Goal: Information Seeking & Learning: Learn about a topic

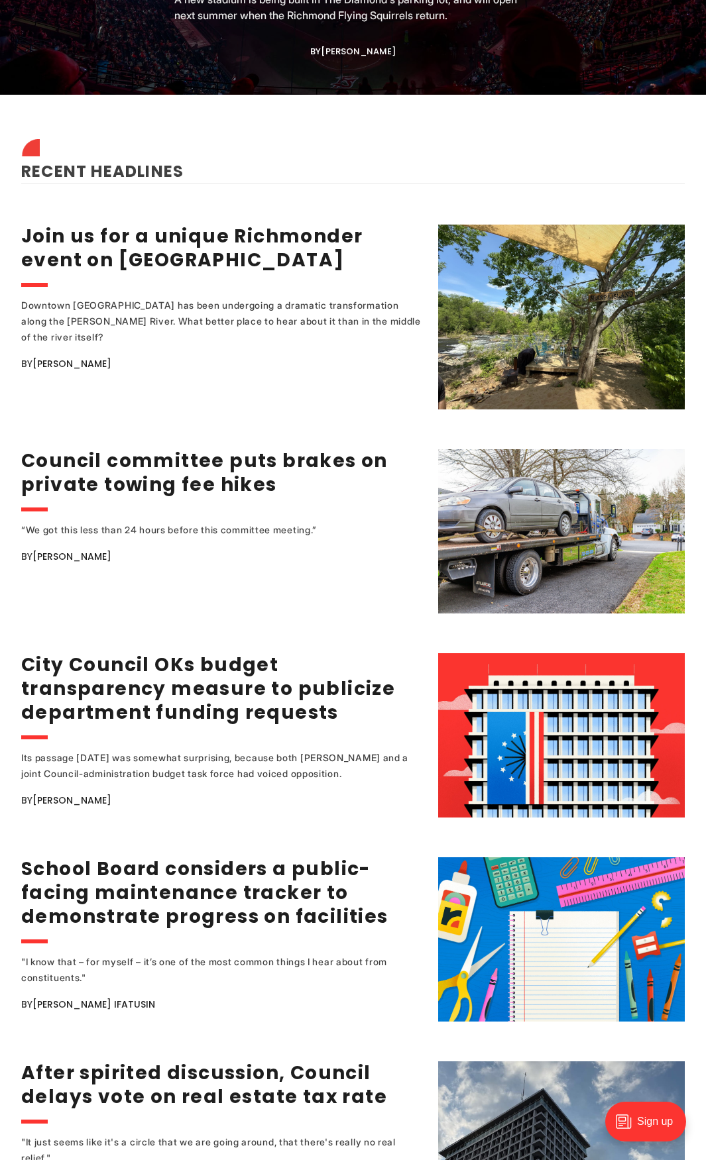
scroll to position [1590, 0]
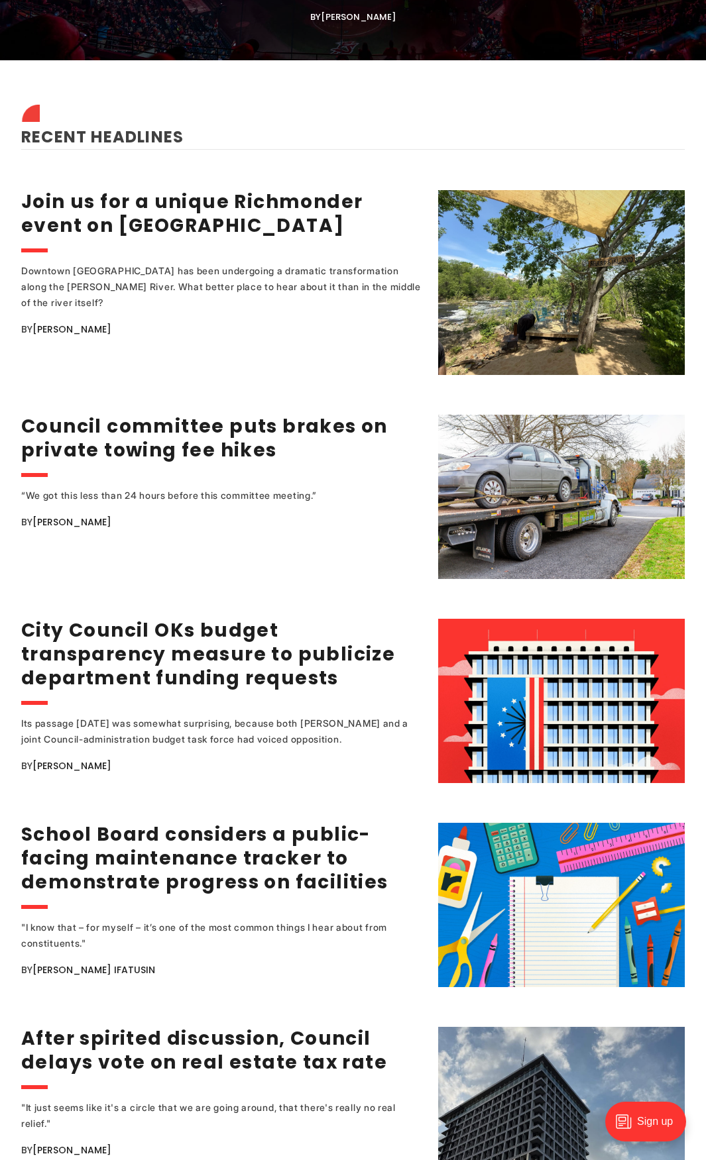
drag, startPoint x: 213, startPoint y: 845, endPoint x: 264, endPoint y: 780, distance: 83.5
click at [264, 780] on ul "Join us for a unique Richmonder event on Sharp's Island Downtown Richmond has b…" at bounding box center [352, 802] width 663 height 1285
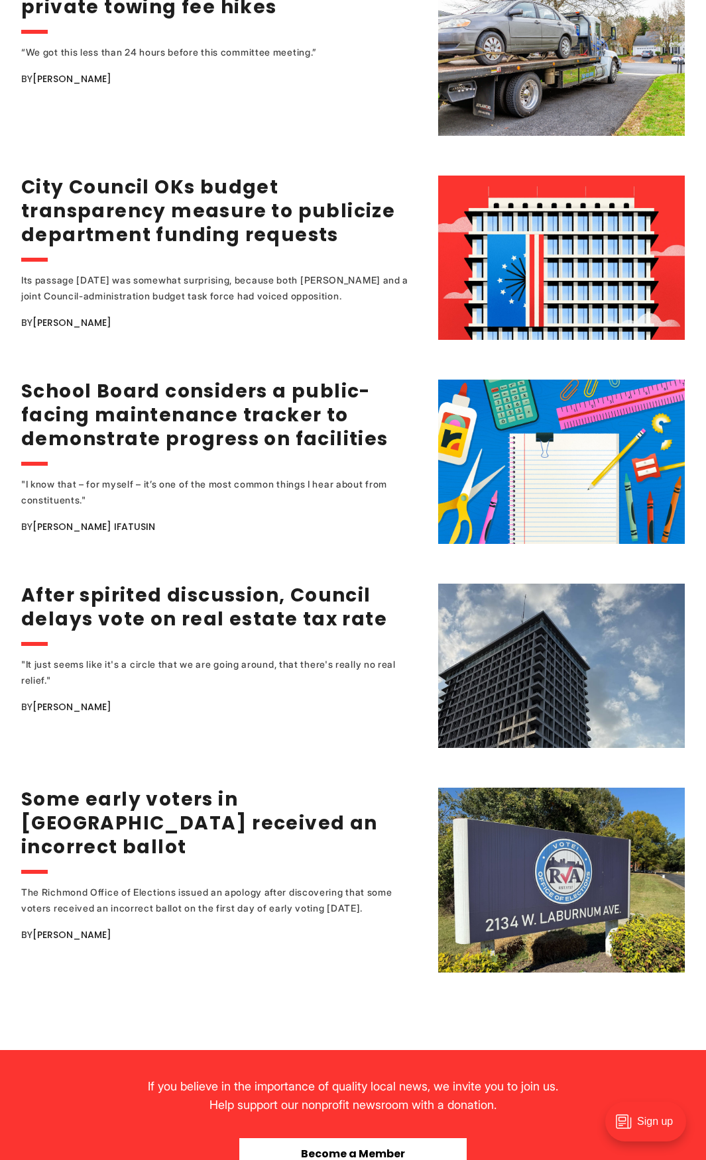
scroll to position [2054, 0]
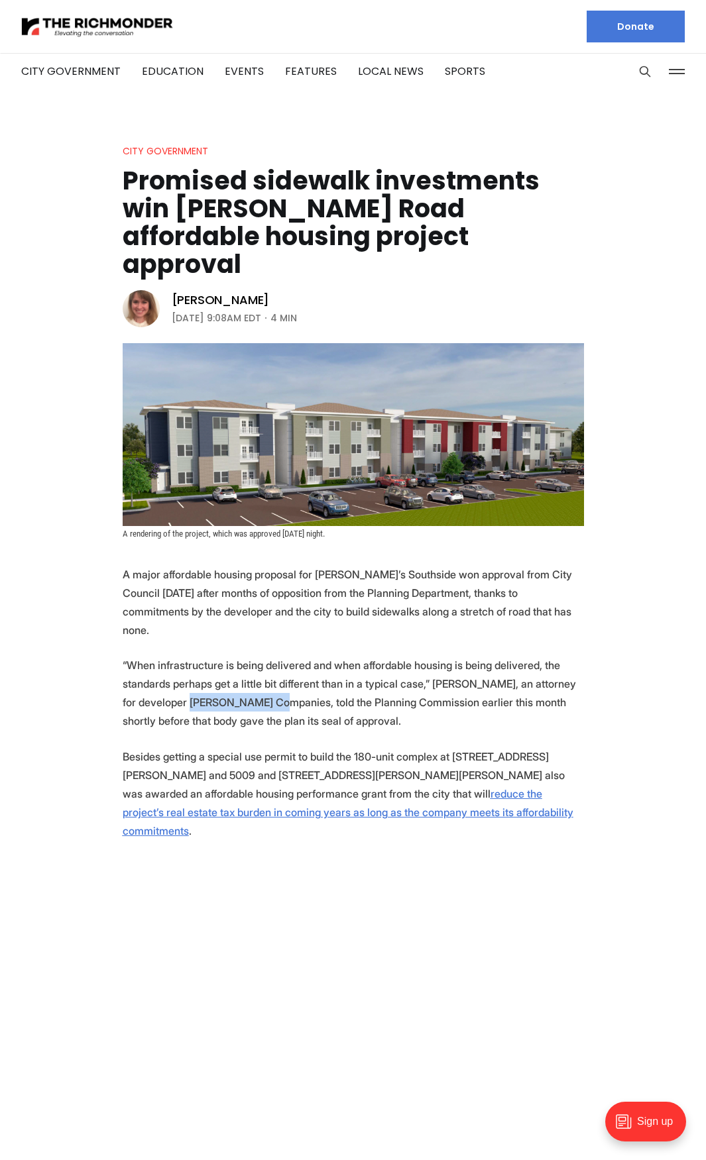
drag, startPoint x: 263, startPoint y: 655, endPoint x: 170, endPoint y: 659, distance: 92.8
click at [172, 657] on p "“When infrastructure is being delivered and when affordable housing is being de…" at bounding box center [353, 693] width 461 height 74
copy p "Lawson Companies"
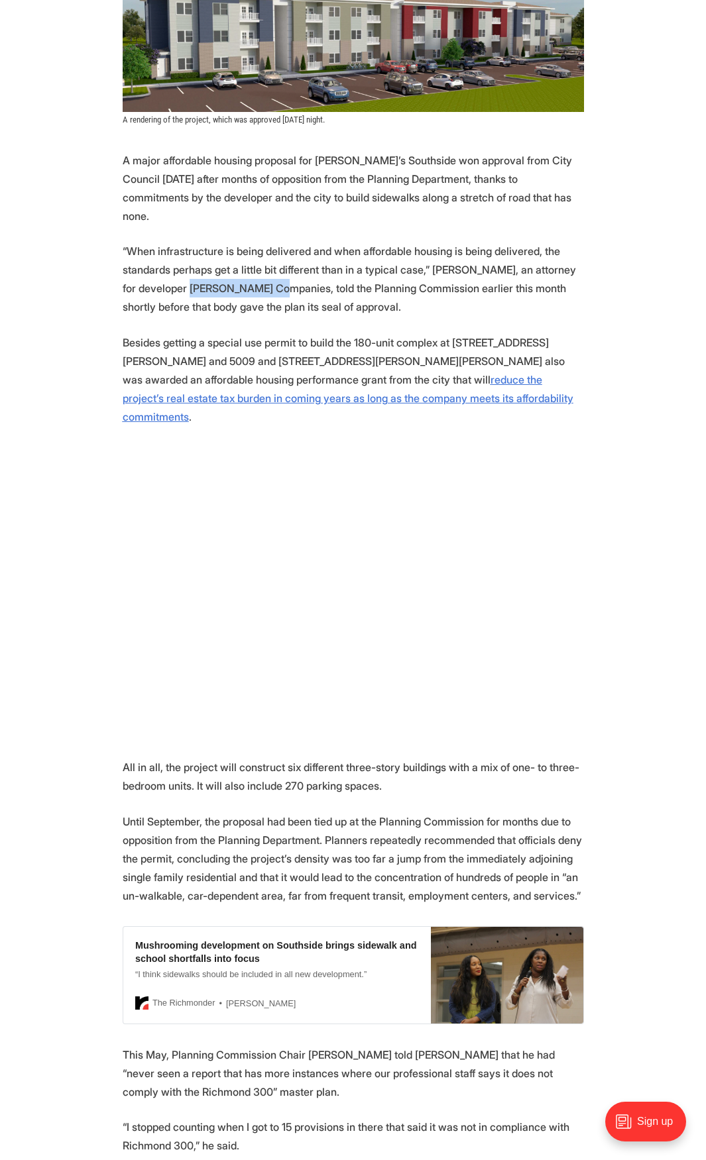
scroll to position [398, 0]
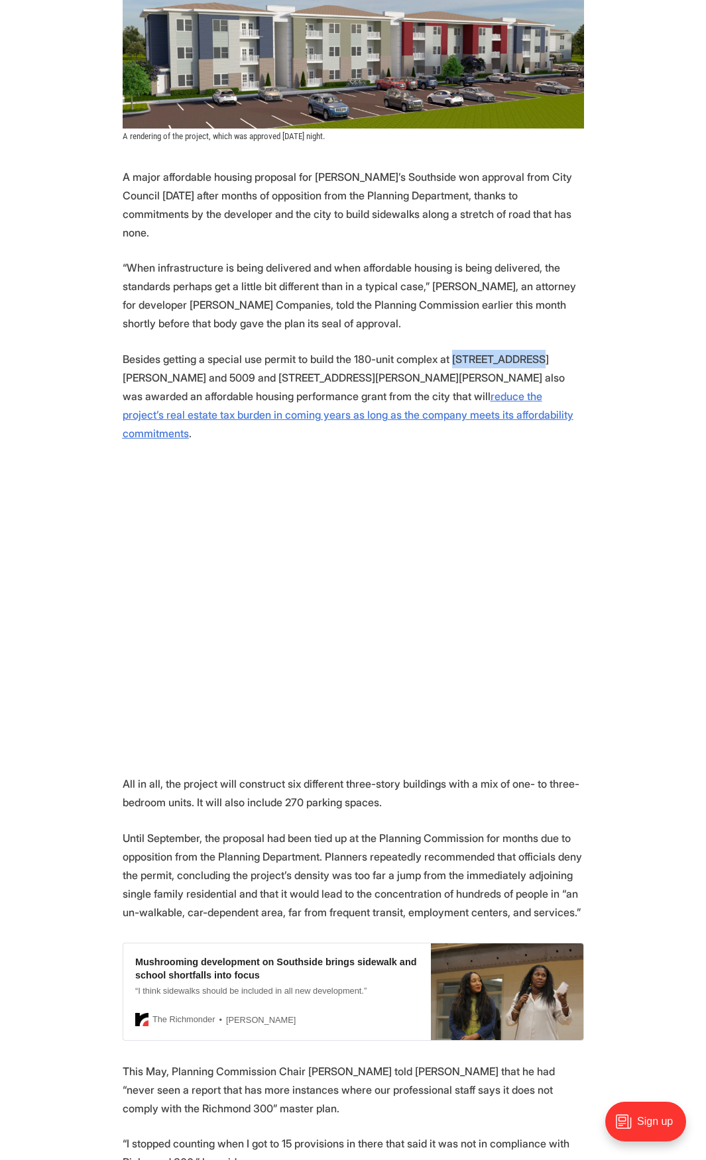
drag, startPoint x: 445, startPoint y: 311, endPoint x: 531, endPoint y: 312, distance: 85.5
click at [531, 350] on p "Besides getting a special use permit to build the 180-unit complex at 5015 Snea…" at bounding box center [353, 396] width 461 height 93
copy p "5015 Snead Road"
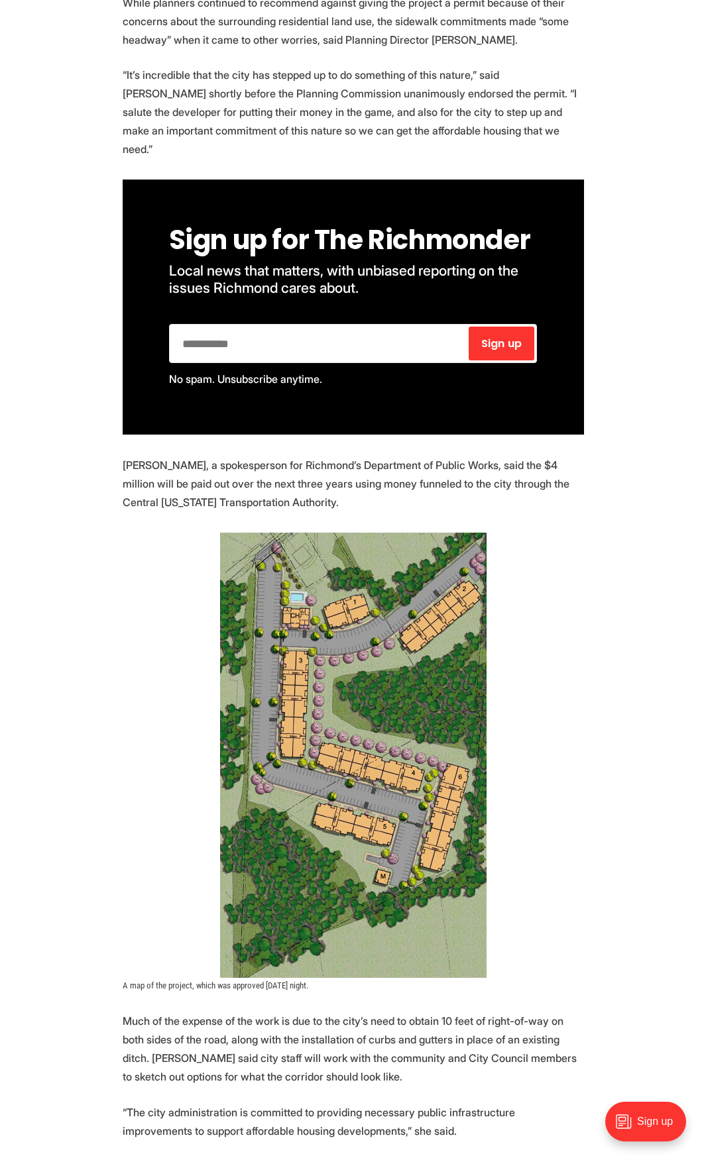
scroll to position [2385, 0]
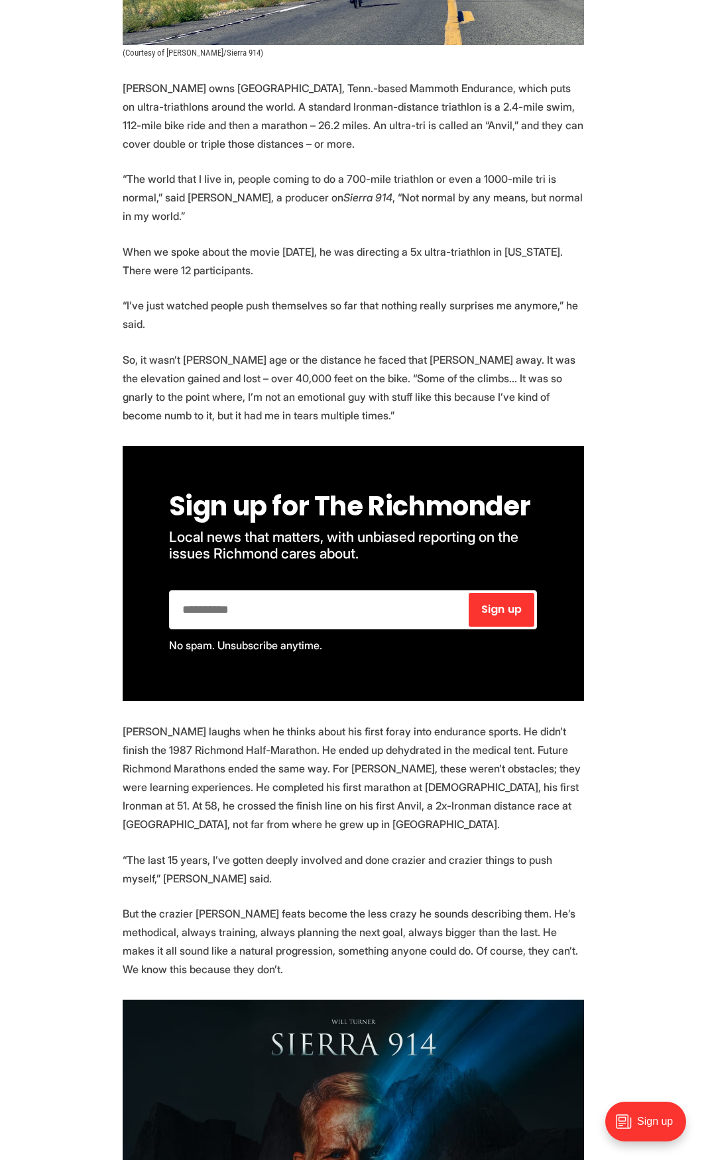
scroll to position [1590, 0]
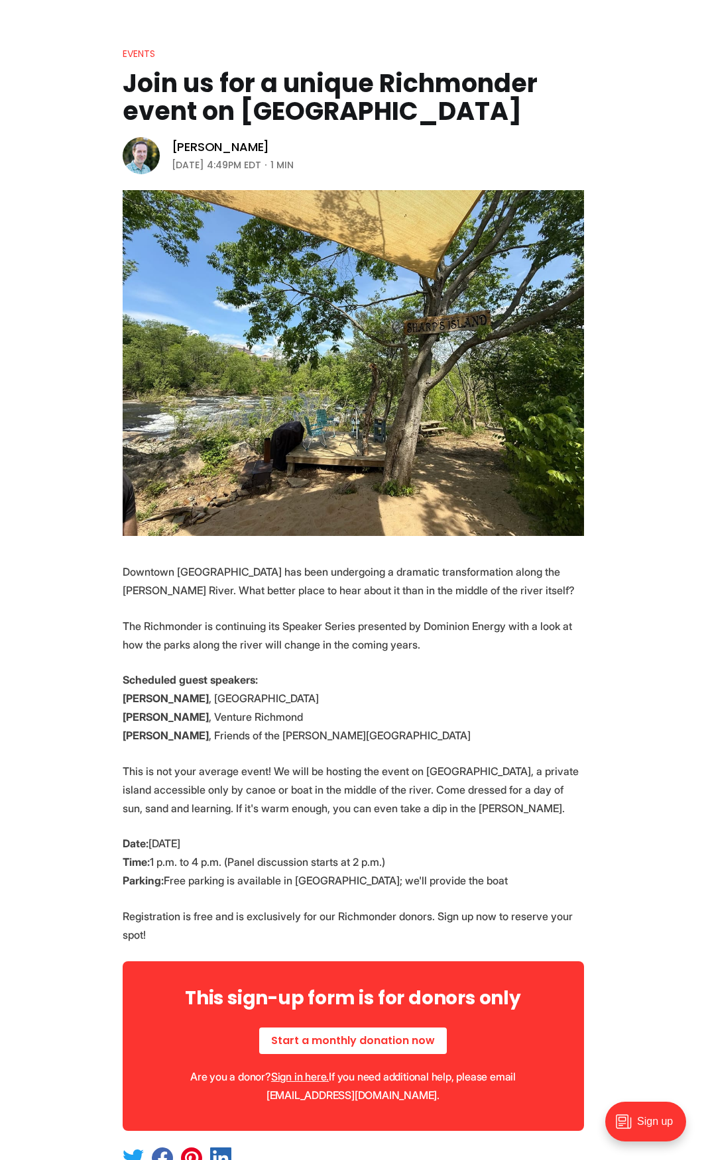
scroll to position [66, 0]
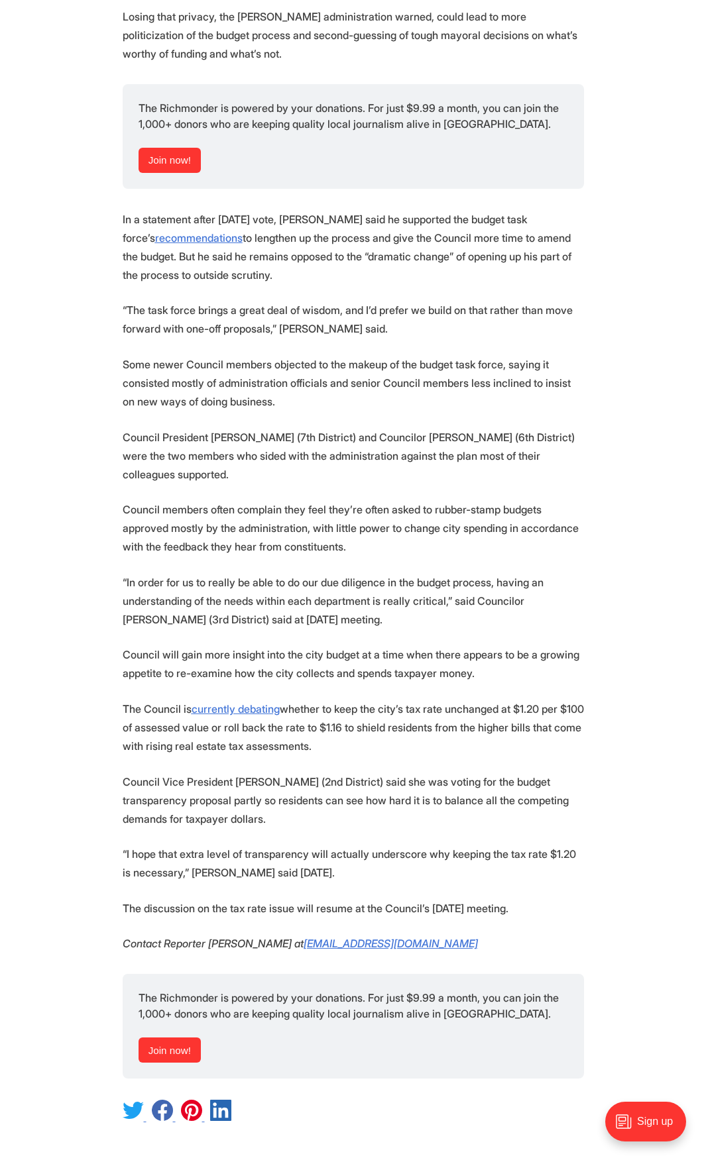
scroll to position [1126, 0]
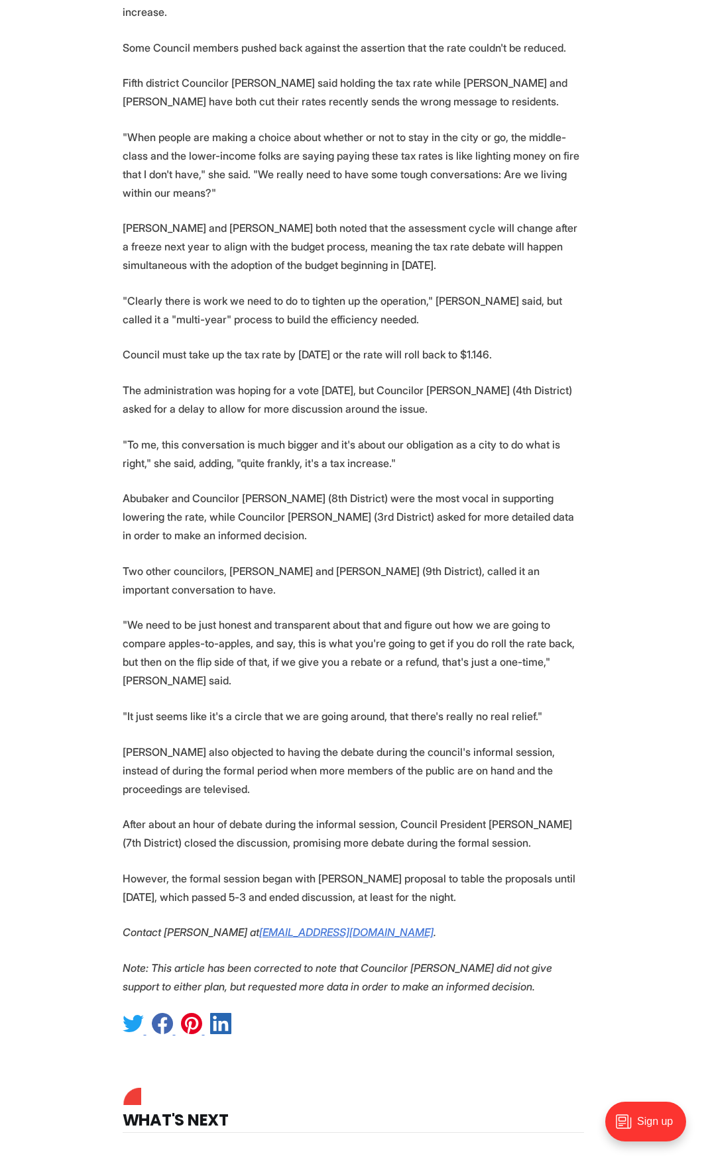
scroll to position [1060, 0]
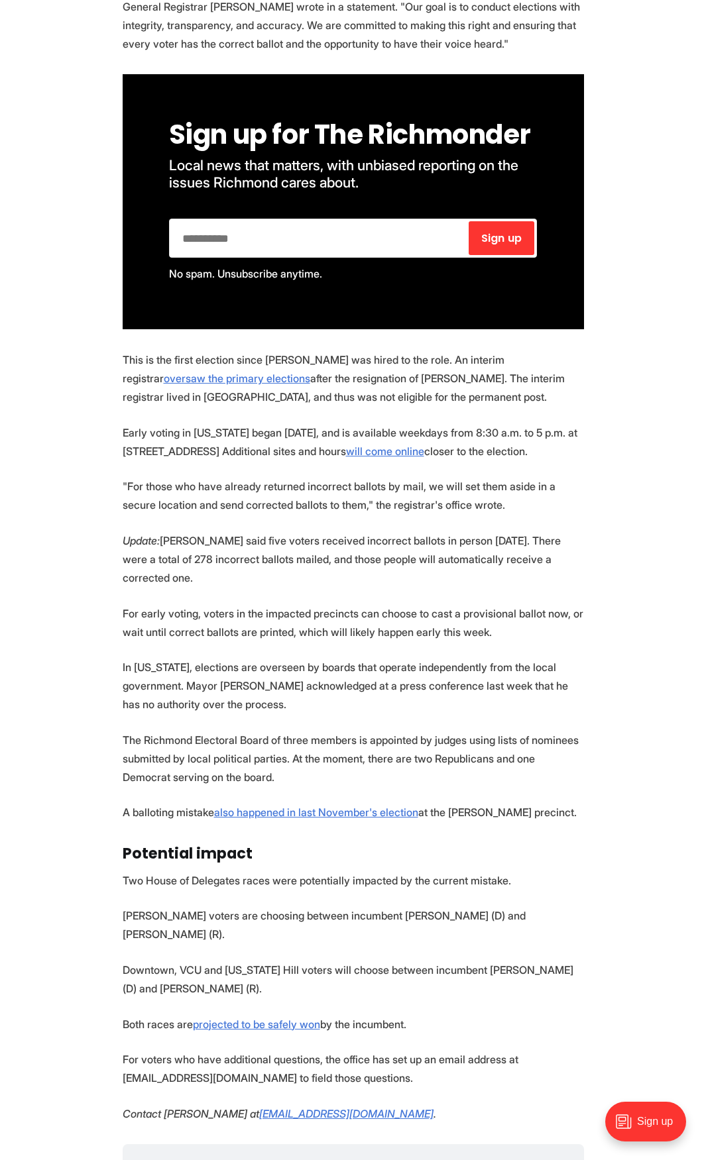
scroll to position [861, 0]
